Goal: Find specific page/section: Find specific page/section

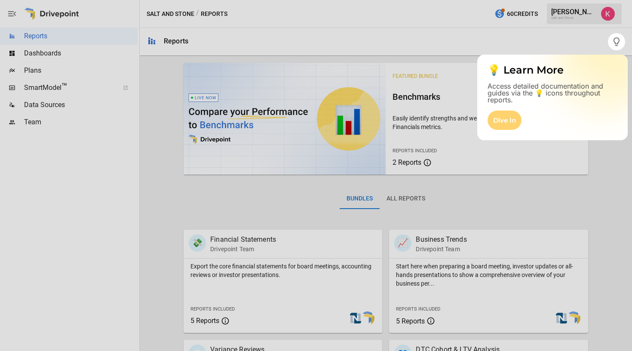
click at [500, 120] on div "Dive In" at bounding box center [505, 120] width 34 height 19
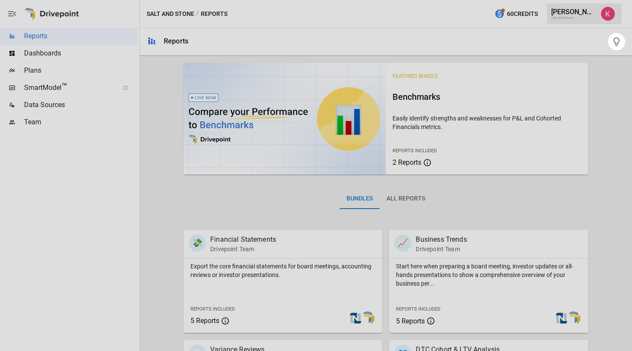
click at [456, 203] on div "Bundles All Reports" at bounding box center [386, 205] width 405 height 48
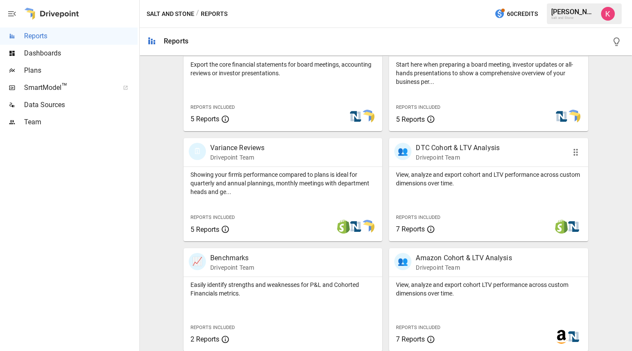
scroll to position [200, 0]
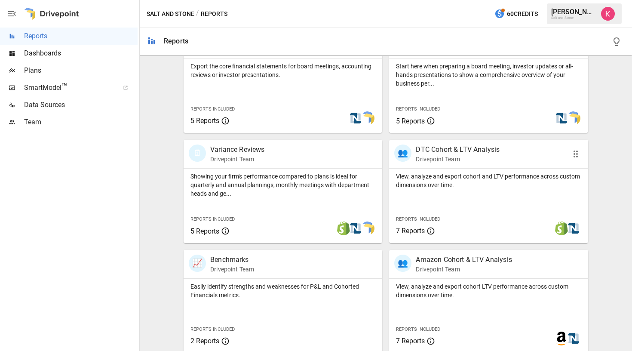
click at [461, 185] on p "View, analyze and export cohort and LTV performance across custom dimensions ov…" at bounding box center [488, 180] width 185 height 17
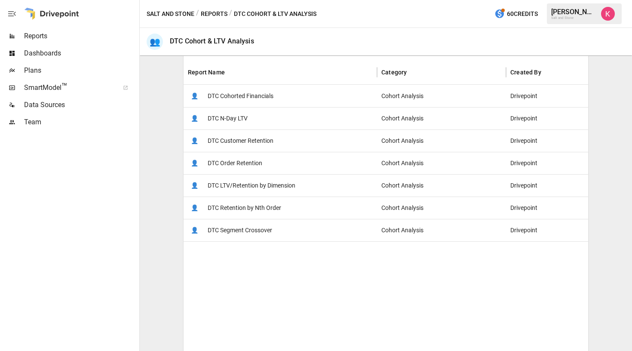
scroll to position [158, 0]
click at [255, 92] on span "DTC Cohorted Financials" at bounding box center [241, 96] width 66 height 22
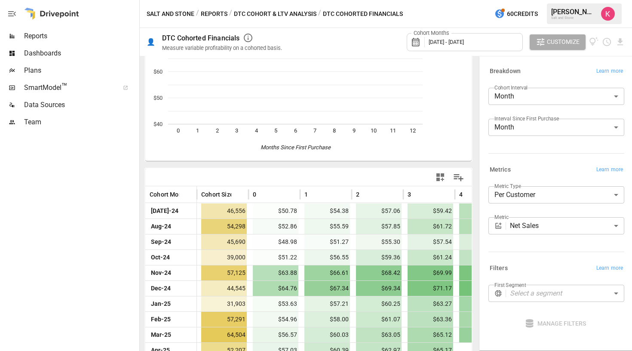
scroll to position [68, 0]
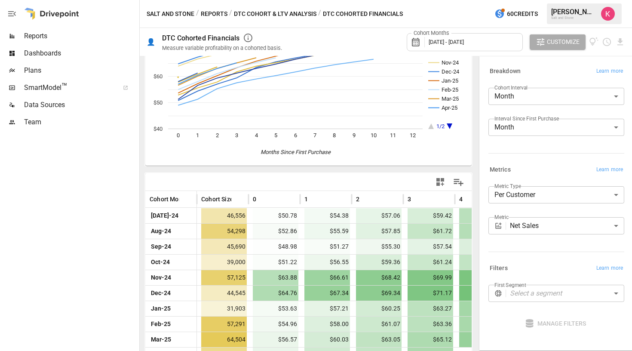
click at [208, 14] on button "Reports" at bounding box center [214, 14] width 27 height 11
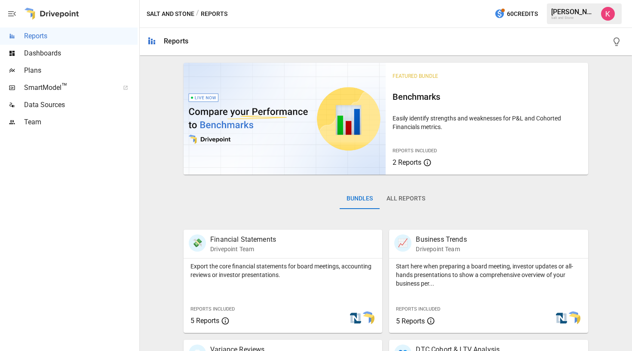
click at [76, 85] on span "SmartModel ™" at bounding box center [68, 88] width 89 height 10
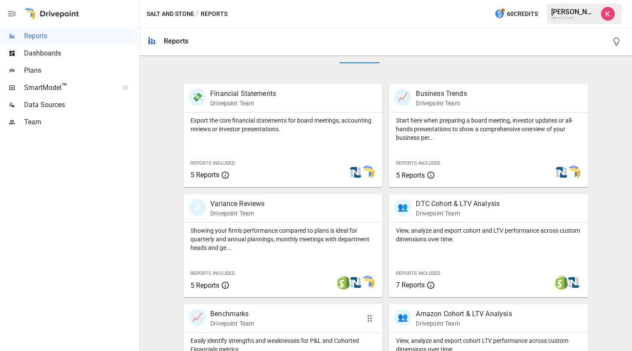
scroll to position [142, 0]
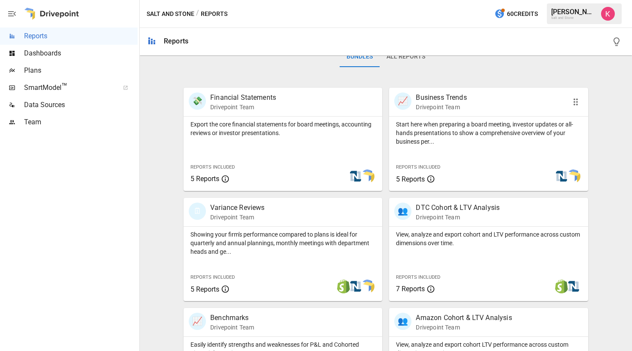
click at [430, 167] on span "Reports Included" at bounding box center [418, 167] width 44 height 6
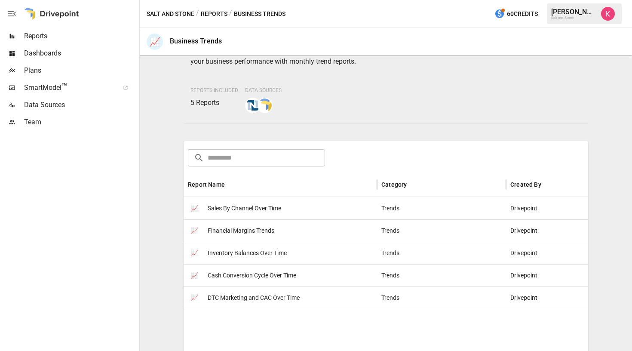
scroll to position [53, 0]
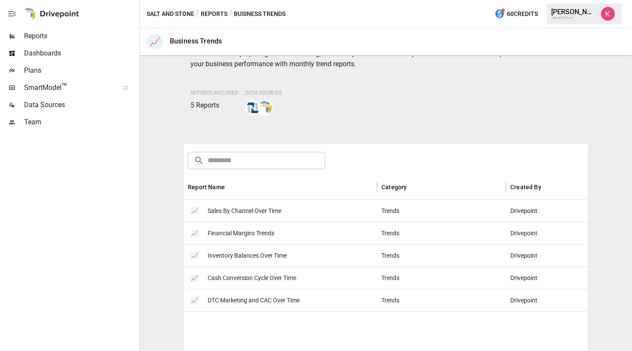
click at [231, 209] on span "Sales By Channel Over Time" at bounding box center [245, 211] width 74 height 22
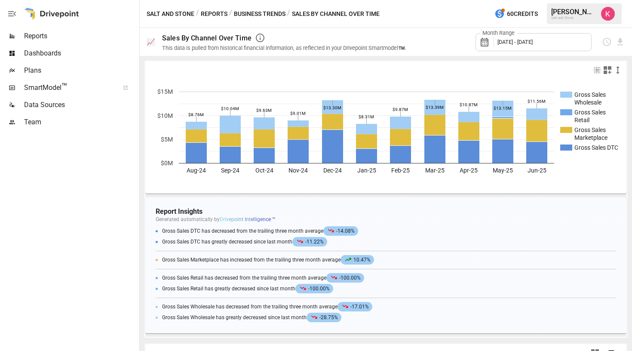
click at [49, 72] on span "Plans" at bounding box center [81, 70] width 114 height 10
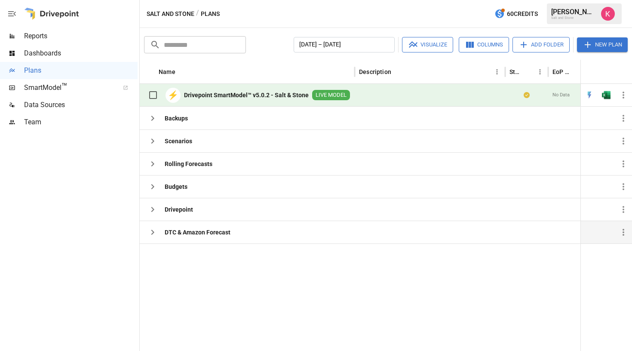
click at [152, 234] on icon "button" at bounding box center [153, 232] width 10 height 10
